Goal: Information Seeking & Learning: Understand process/instructions

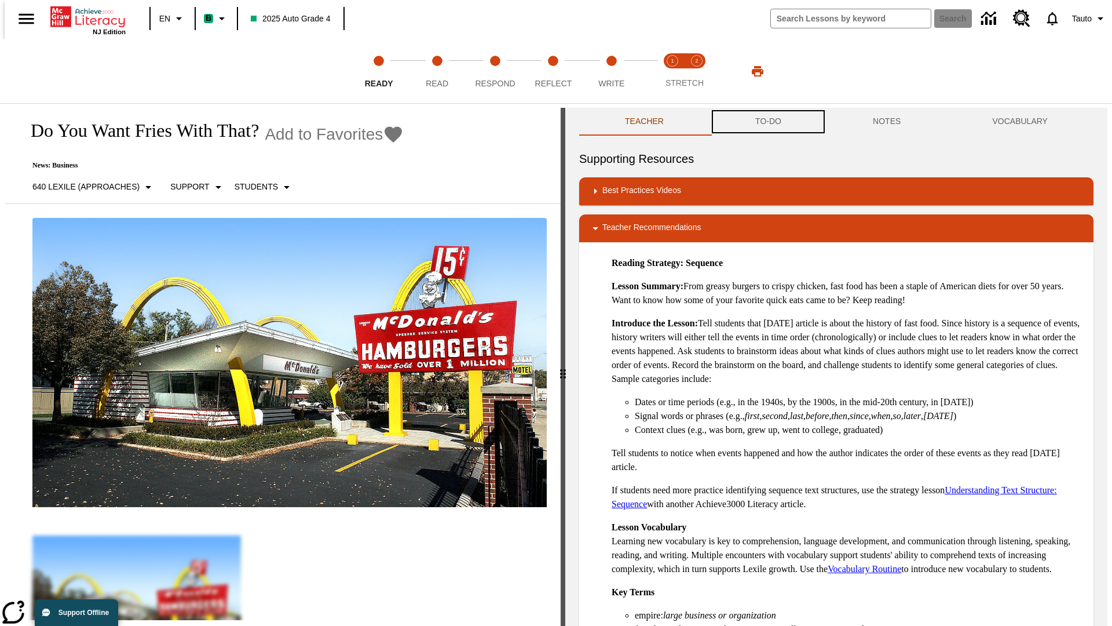
click at [768, 122] on button "TO-DO" at bounding box center [769, 122] width 118 height 28
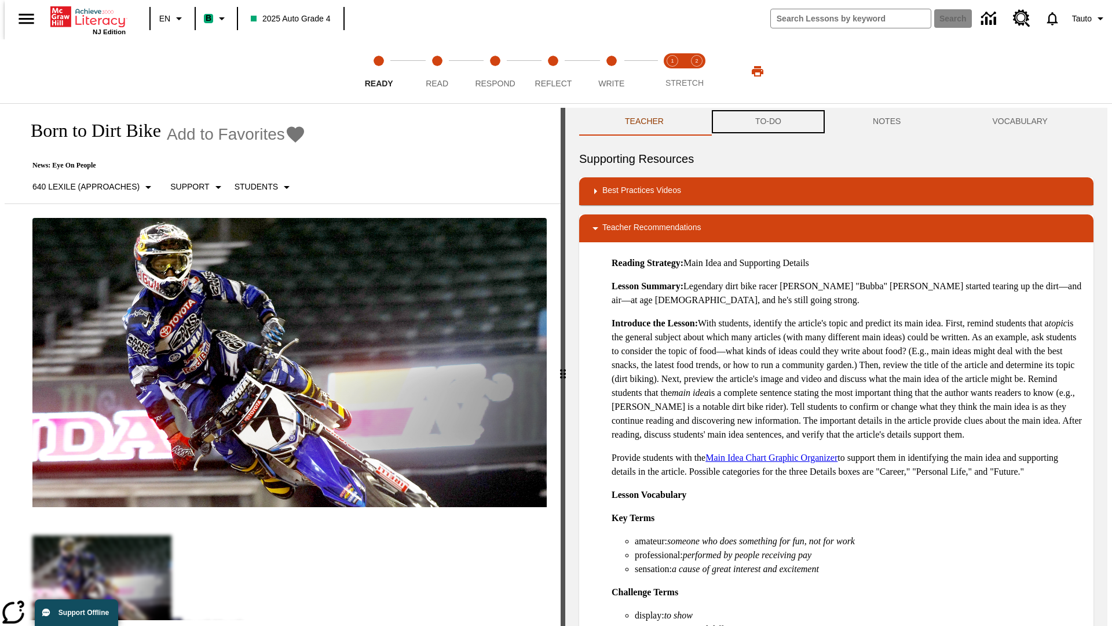
click at [768, 122] on button "TO-DO" at bounding box center [769, 122] width 118 height 28
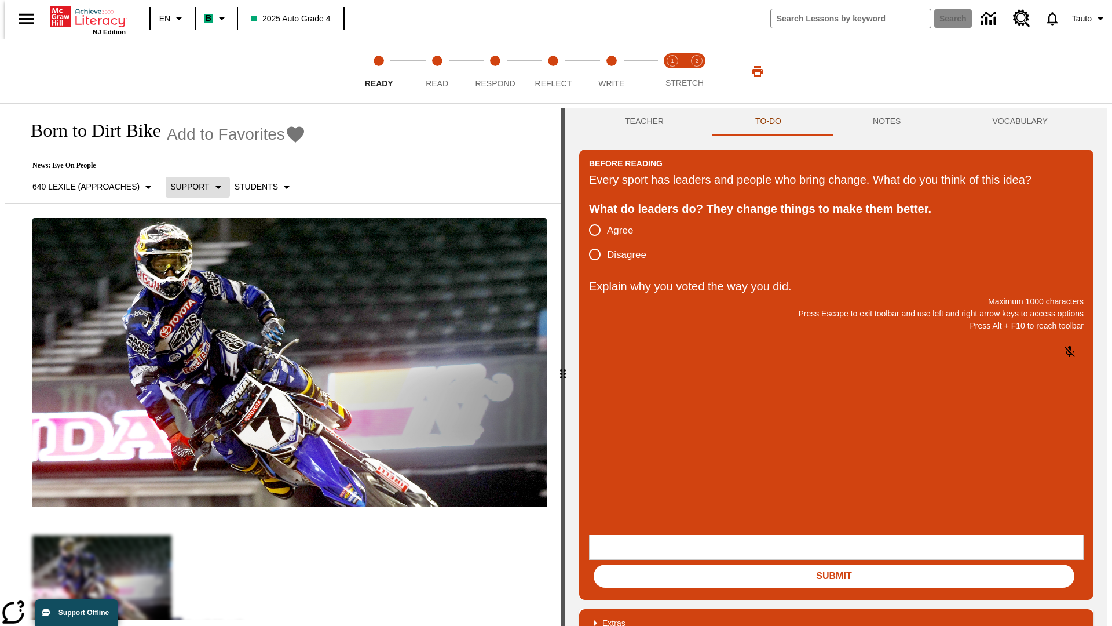
click at [192, 187] on p "Support" at bounding box center [189, 187] width 39 height 12
click at [205, 254] on p "Support" at bounding box center [205, 255] width 68 height 12
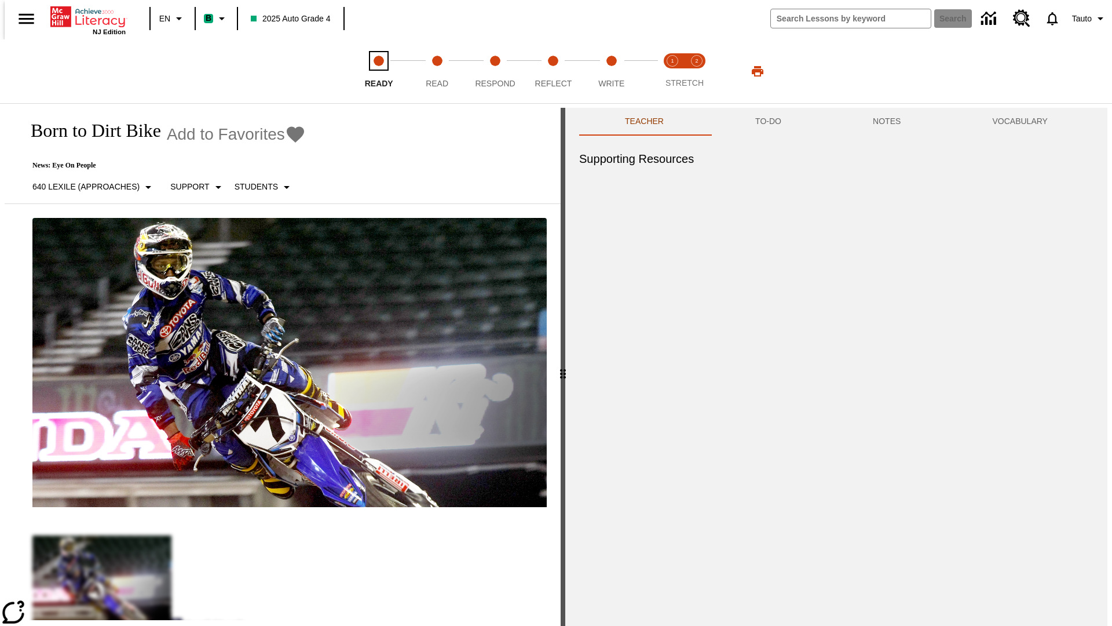
click at [379, 71] on span "Ready" at bounding box center [379, 78] width 28 height 21
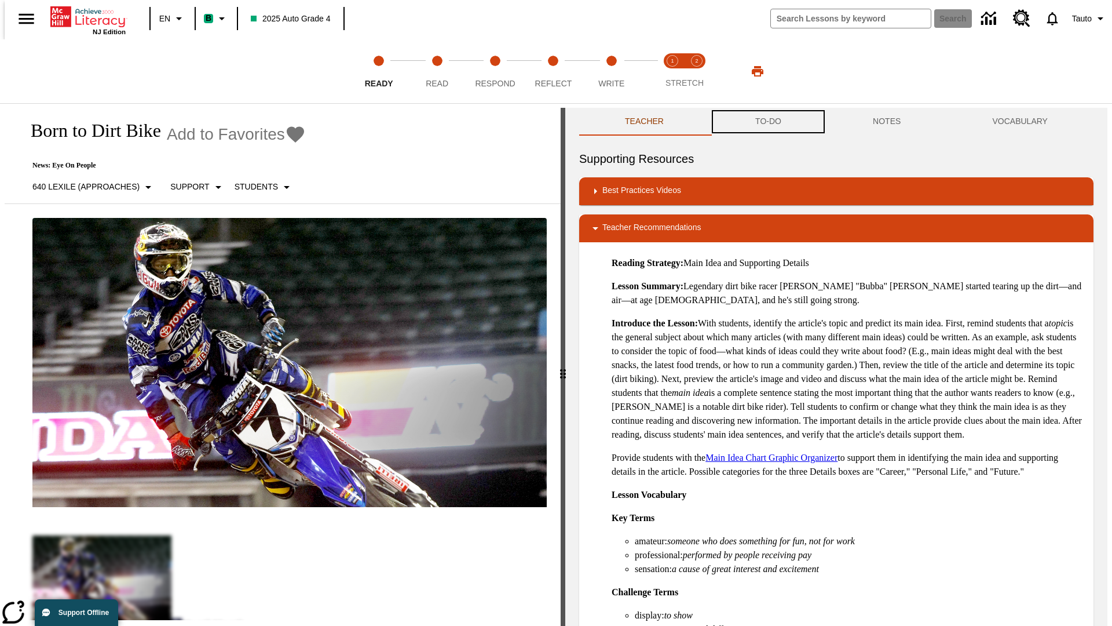
click at [768, 122] on button "TO-DO" at bounding box center [769, 122] width 118 height 28
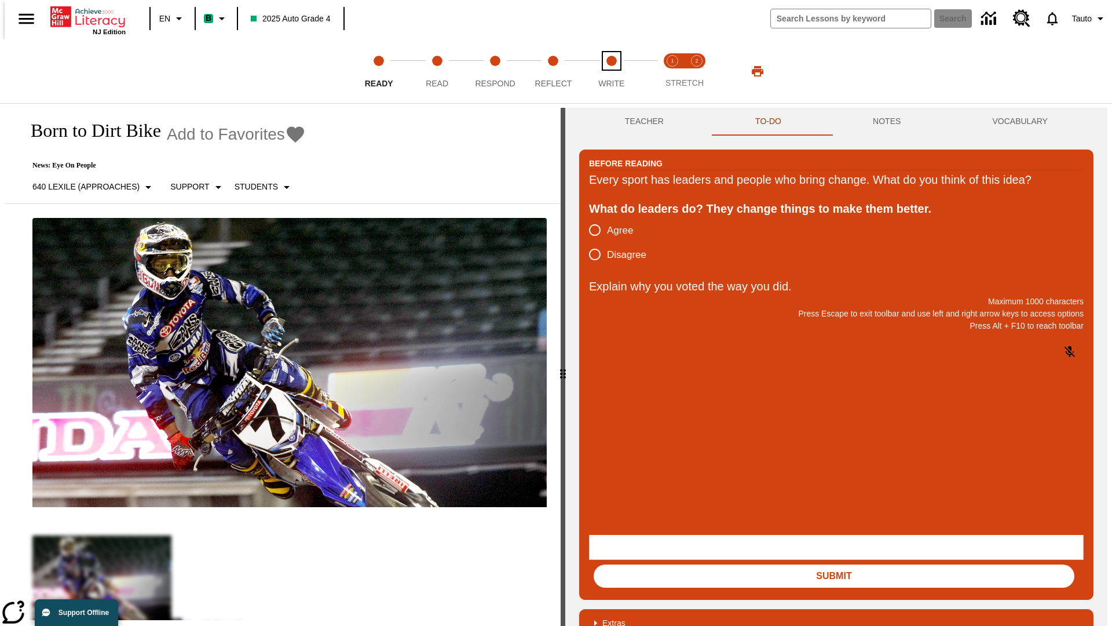
click at [611, 71] on span "Write" at bounding box center [611, 78] width 26 height 21
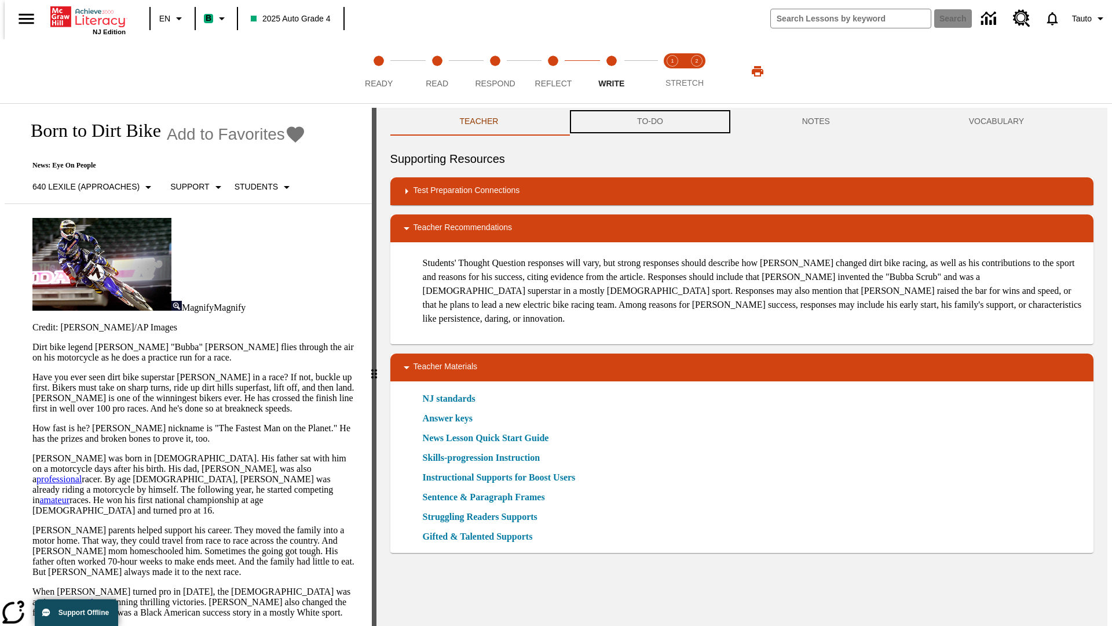
scroll to position [1, 0]
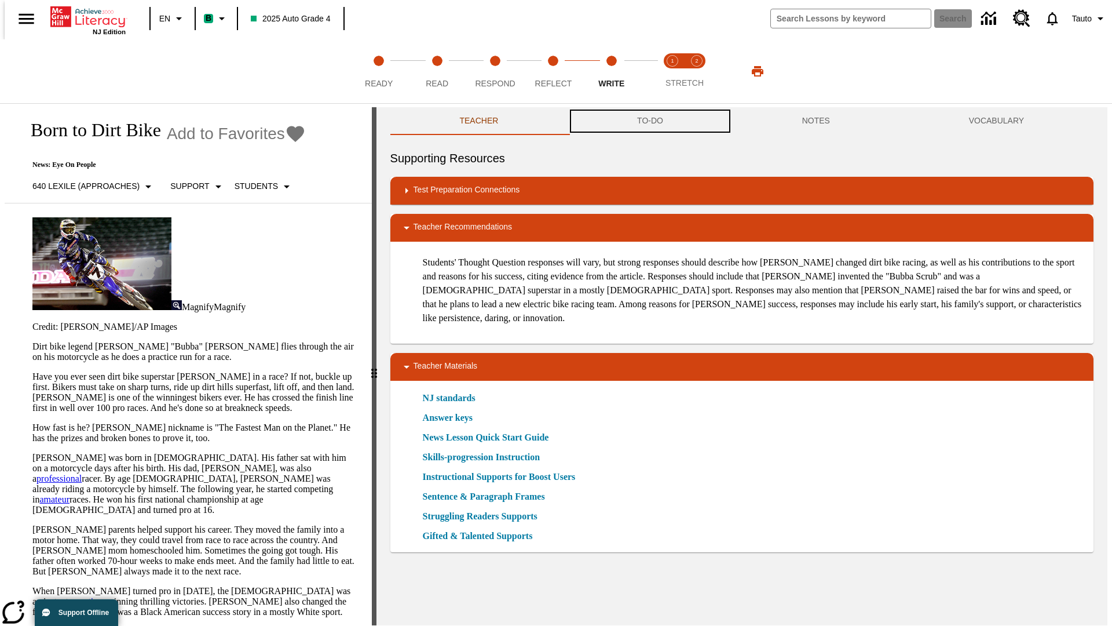
click at [649, 122] on button "TO-DO" at bounding box center [650, 121] width 165 height 28
